Goal: Information Seeking & Learning: Learn about a topic

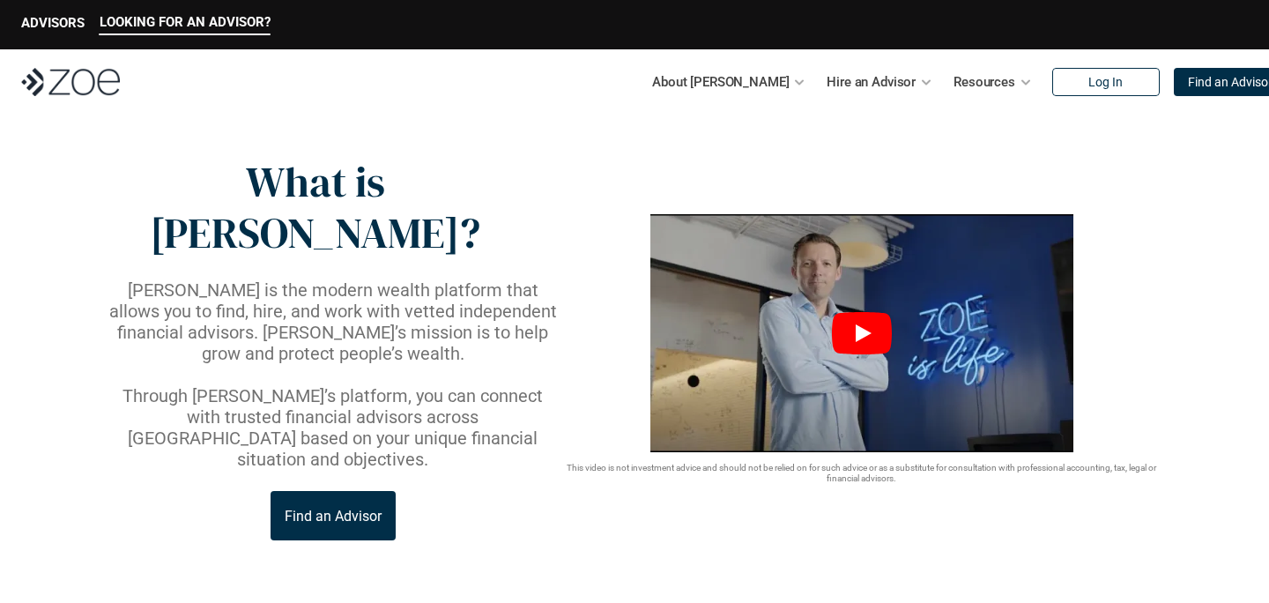
click at [874, 312] on icon "Play" at bounding box center [862, 333] width 60 height 42
click at [793, 76] on div at bounding box center [799, 82] width 12 height 12
click at [763, 92] on div "About [PERSON_NAME]" at bounding box center [728, 81] width 153 height 35
click at [759, 88] on div "About [PERSON_NAME]" at bounding box center [728, 81] width 153 height 35
click at [731, 85] on p "About [PERSON_NAME]" at bounding box center [720, 82] width 137 height 26
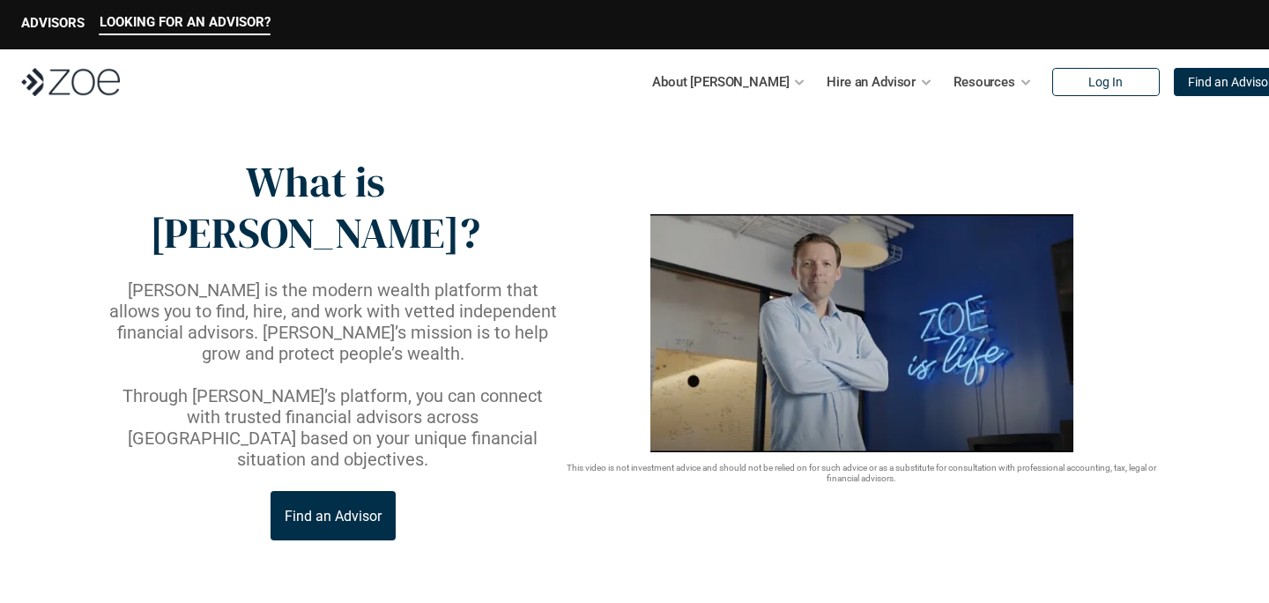
click at [730, 85] on p "About [PERSON_NAME]" at bounding box center [720, 82] width 137 height 26
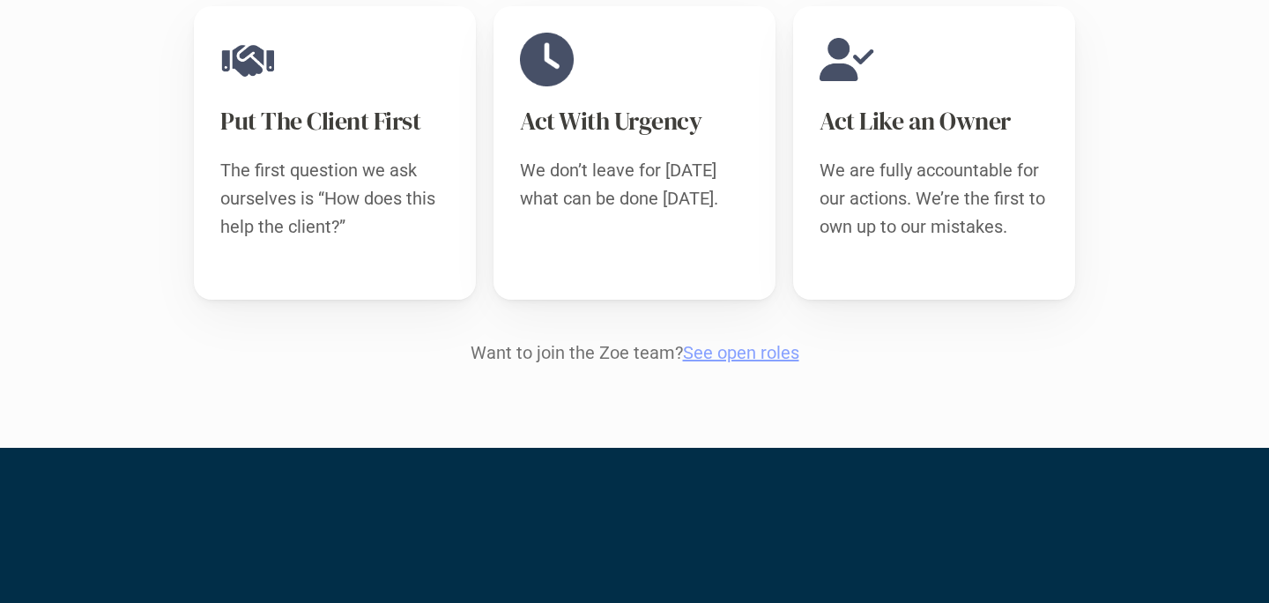
scroll to position [1865, 0]
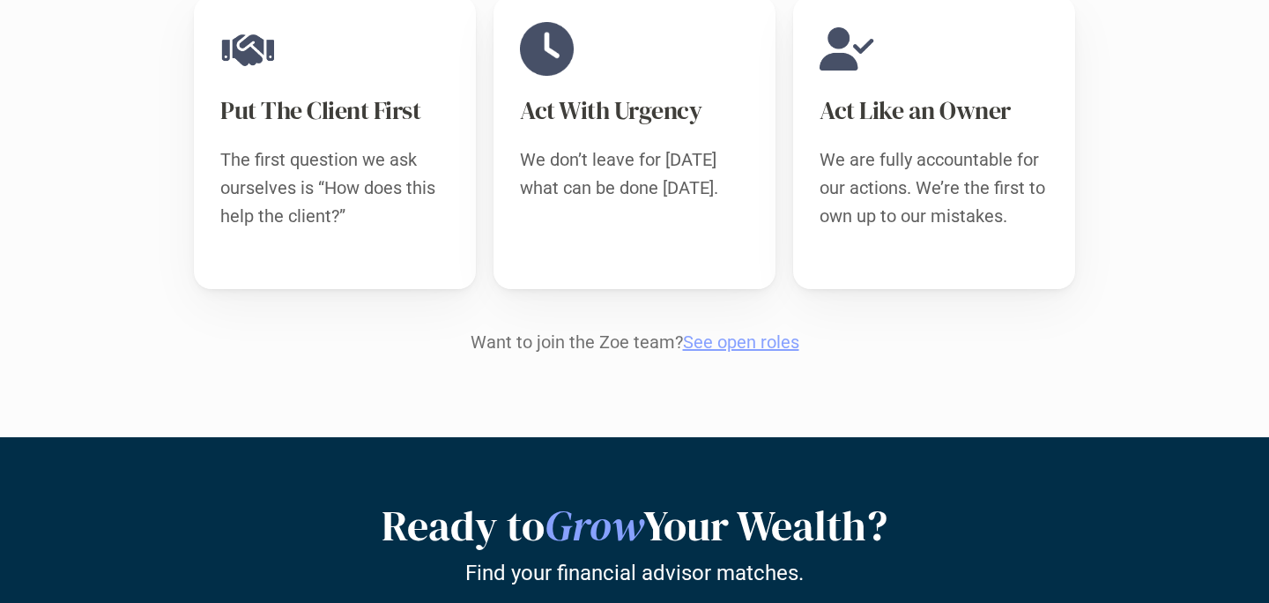
click at [715, 331] on link "See open roles" at bounding box center [741, 341] width 116 height 21
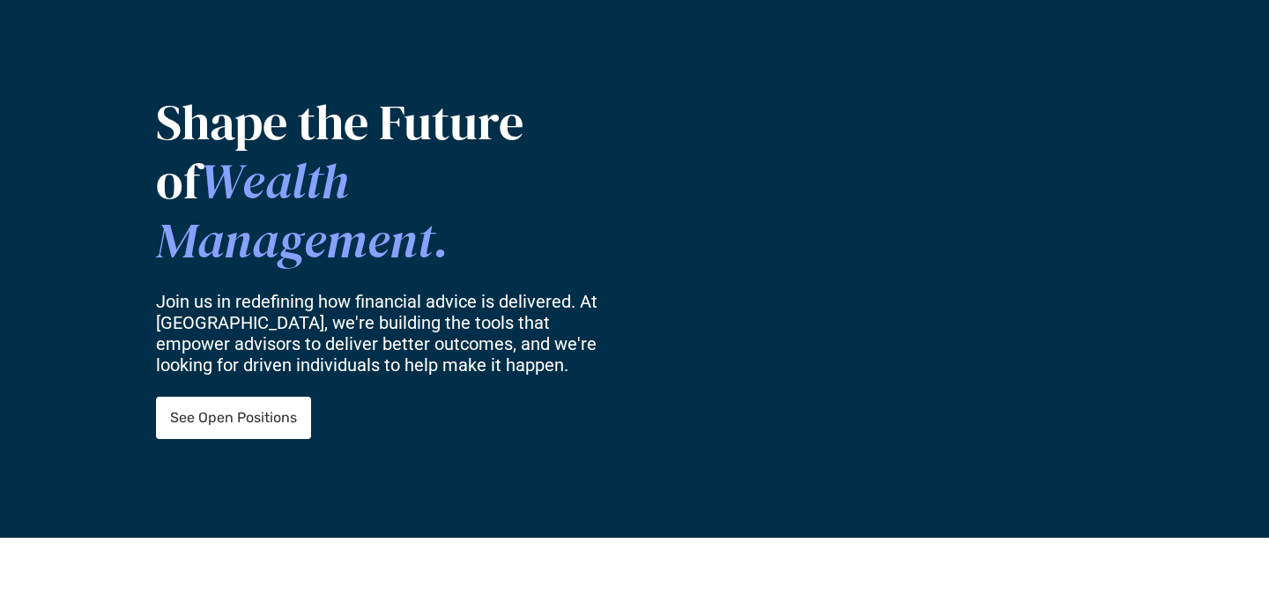
scroll to position [129, 0]
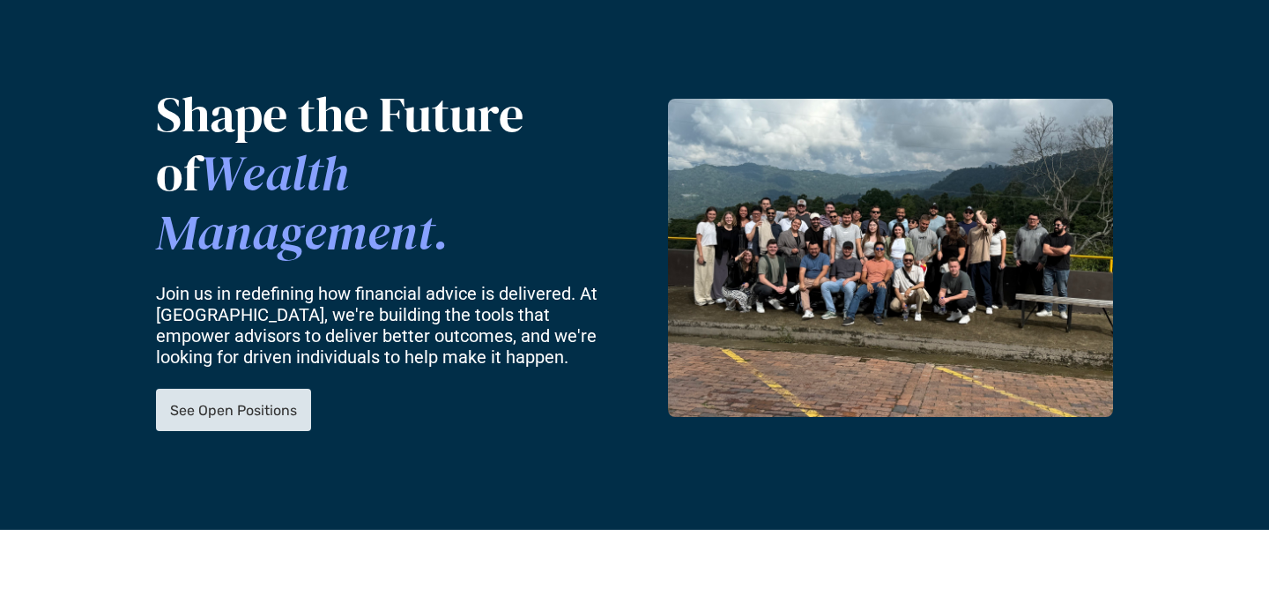
click at [172, 402] on p "See Open Positions" at bounding box center [233, 410] width 127 height 17
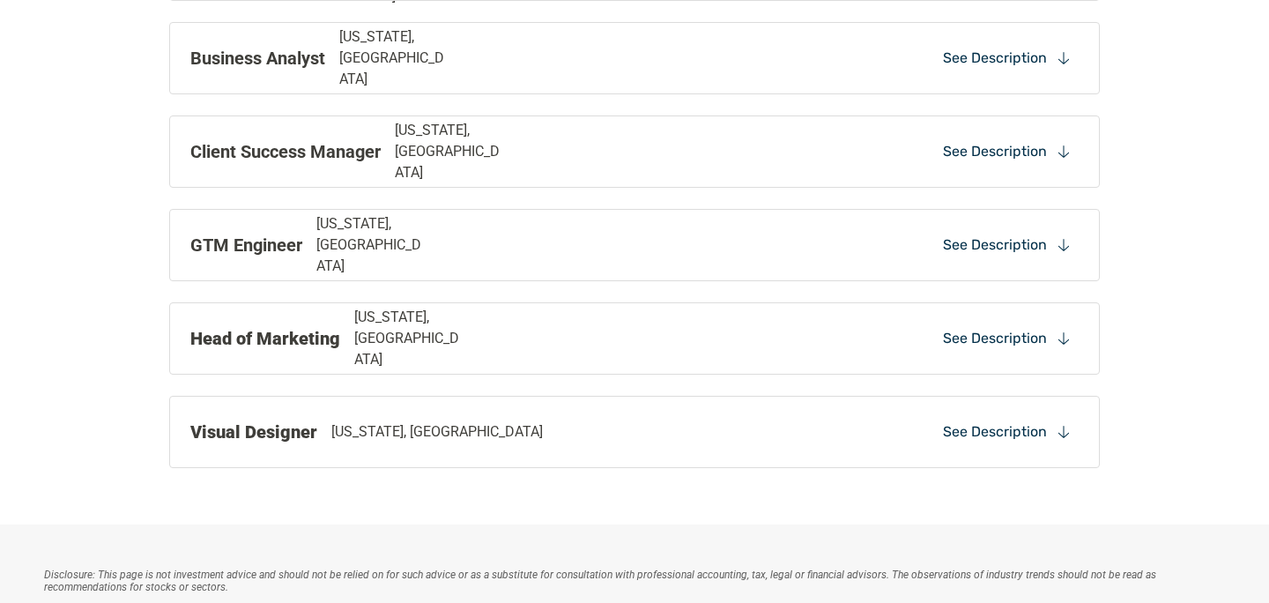
scroll to position [1974, 0]
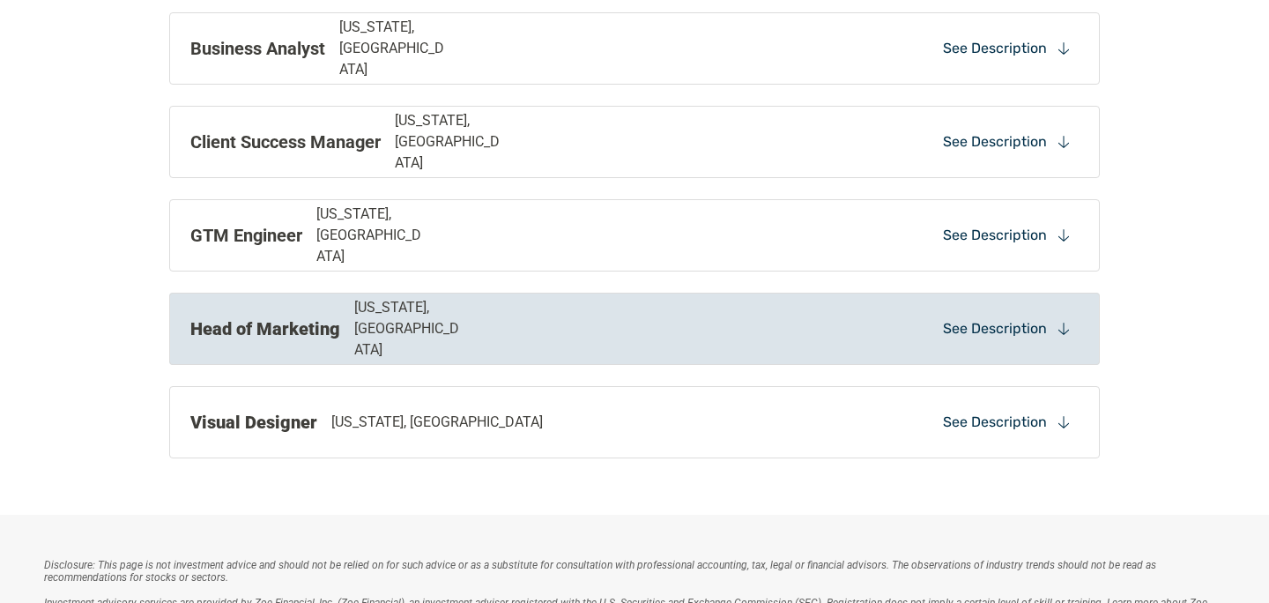
click at [528, 329] on div "Head of Marketing [US_STATE], [GEOGRAPHIC_DATA]" at bounding box center [454, 328] width 529 height 63
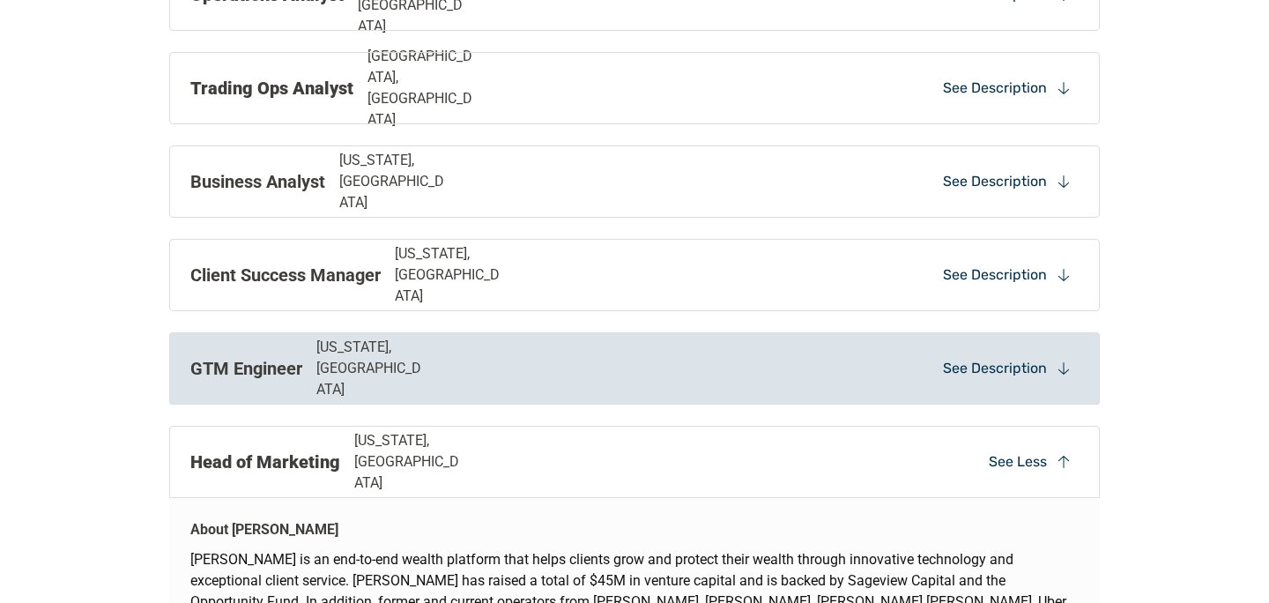
scroll to position [1828, 0]
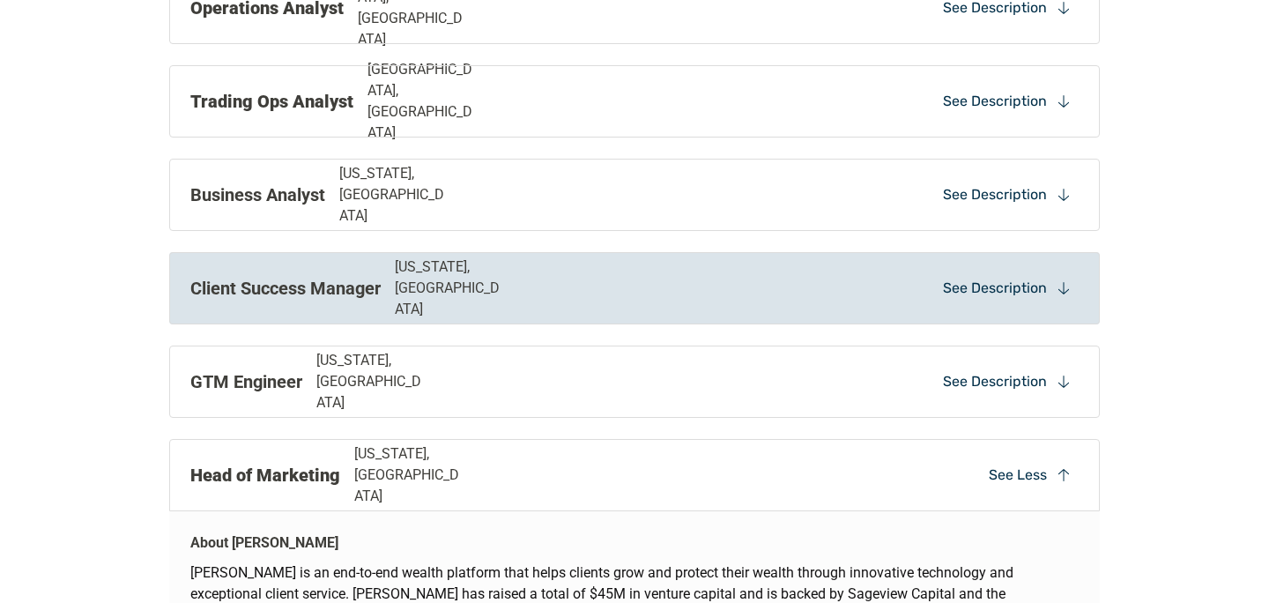
click at [322, 272] on div "Client Success Manager [US_STATE], [GEOGRAPHIC_DATA] See Description" at bounding box center [634, 288] width 930 height 72
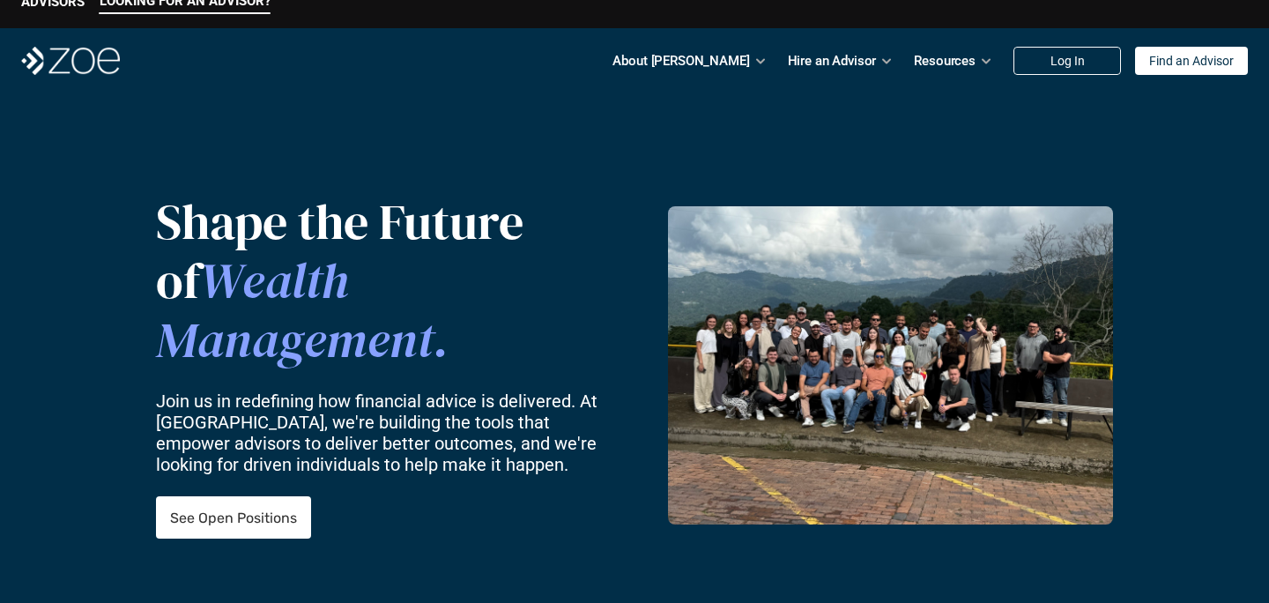
scroll to position [0, 0]
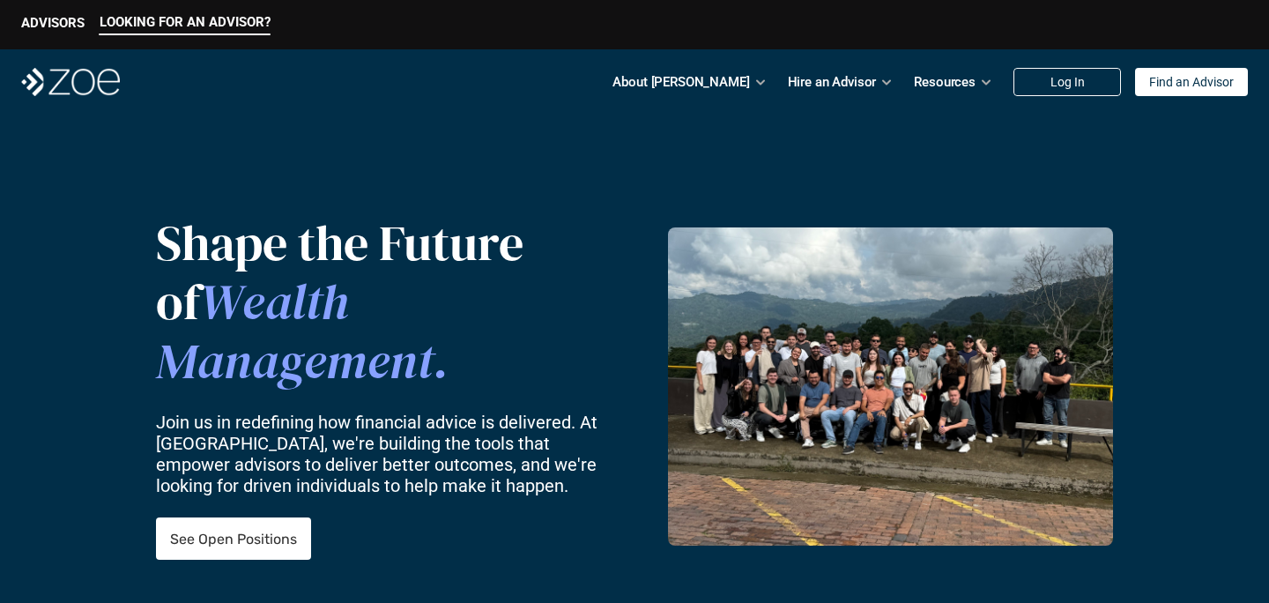
click at [929, 328] on img at bounding box center [890, 386] width 445 height 318
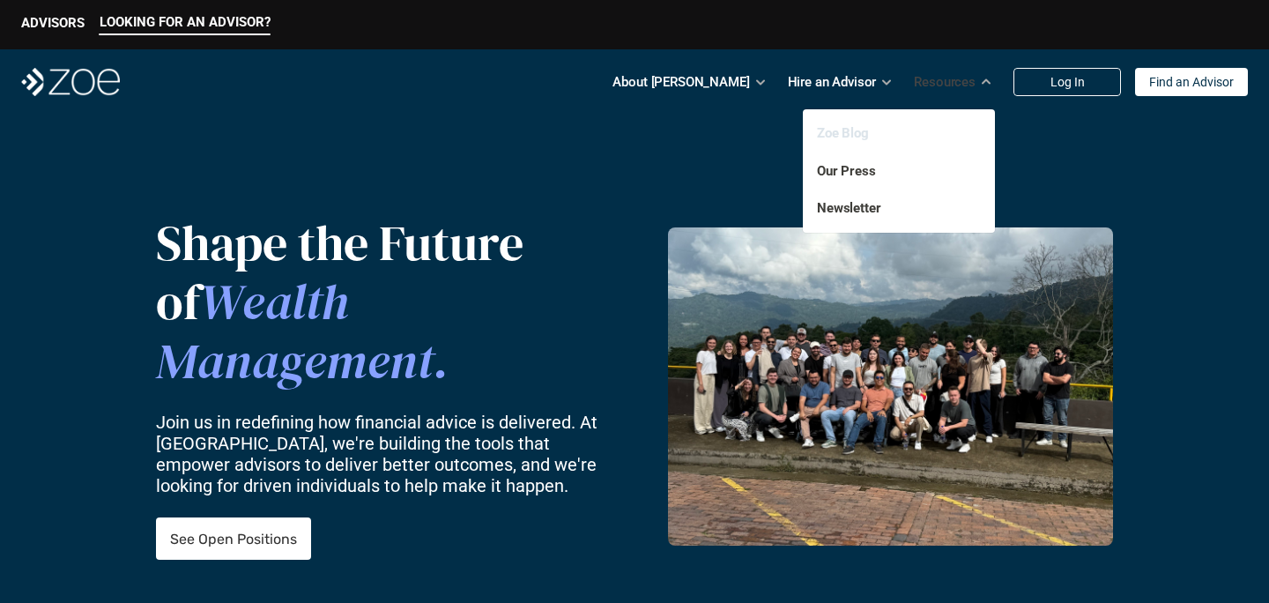
click at [847, 130] on link "Zoe Blog" at bounding box center [843, 133] width 52 height 16
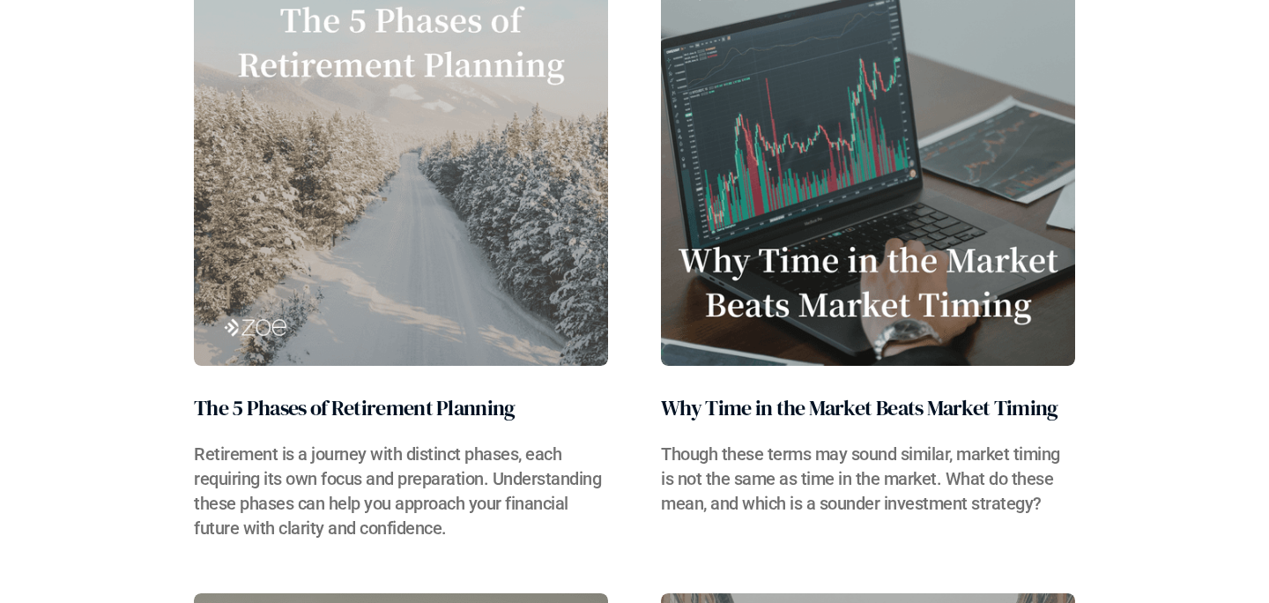
scroll to position [1939, 0]
